Goal: Information Seeking & Learning: Learn about a topic

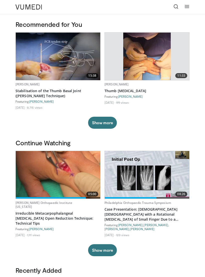
click at [177, 7] on icon at bounding box center [176, 6] width 5 height 5
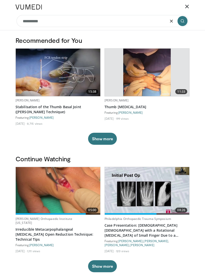
type input "**********"
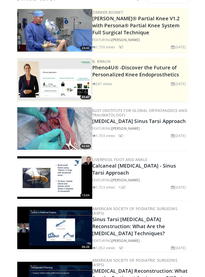
scroll to position [22, 0]
click at [146, 226] on link "Sinus Tarsi [MEDICAL_DATA] Reconstruction: What Are the [MEDICAL_DATA] Techniqu…" at bounding box center [128, 226] width 73 height 21
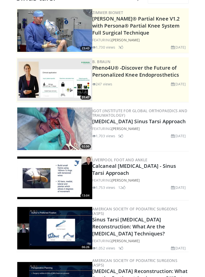
click at [136, 123] on link "Calcaneus Sinus Tarsi Approach" at bounding box center [139, 121] width 94 height 7
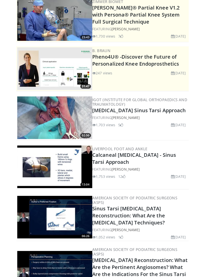
scroll to position [32, 0]
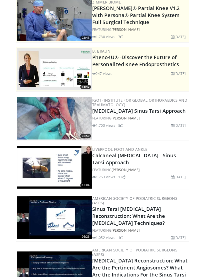
click at [139, 167] on link "Lyndon Mason" at bounding box center [126, 169] width 28 height 5
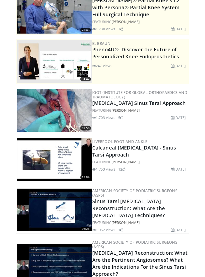
click at [130, 150] on link "Calcaneal Fractures - Sinus Tarsi Approach" at bounding box center [134, 151] width 84 height 14
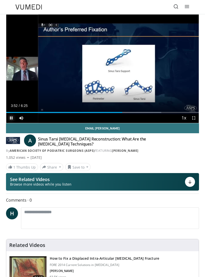
click at [143, 112] on div "Progress Bar" at bounding box center [138, 112] width 45 height 1
click at [160, 113] on div "Progress Bar" at bounding box center [157, 112] width 82 height 1
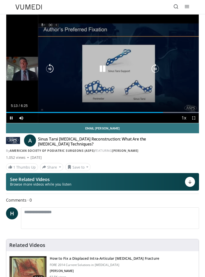
click at [101, 72] on icon "Video Player" at bounding box center [103, 69] width 10 height 10
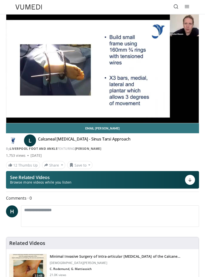
click at [35, 112] on div "Progress Bar" at bounding box center [23, 112] width 34 height 1
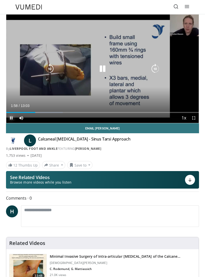
click at [80, 112] on div "Loaded : 29.35%" at bounding box center [102, 112] width 193 height 1
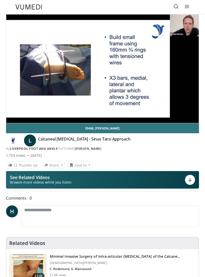
click at [100, 113] on div "Loaded : 44.67%" at bounding box center [102, 112] width 193 height 1
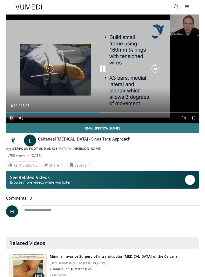
click at [113, 112] on div "Progress Bar" at bounding box center [105, 112] width 17 height 1
click at [131, 112] on div "Progress Bar" at bounding box center [120, 112] width 47 height 1
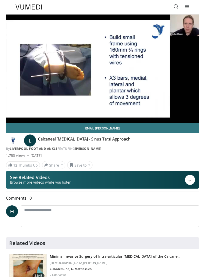
click at [157, 69] on icon "Video Player" at bounding box center [156, 69] width 10 height 10
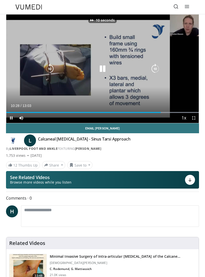
click at [105, 69] on icon "Video Player" at bounding box center [103, 69] width 10 height 10
